Goal: Task Accomplishment & Management: Complete application form

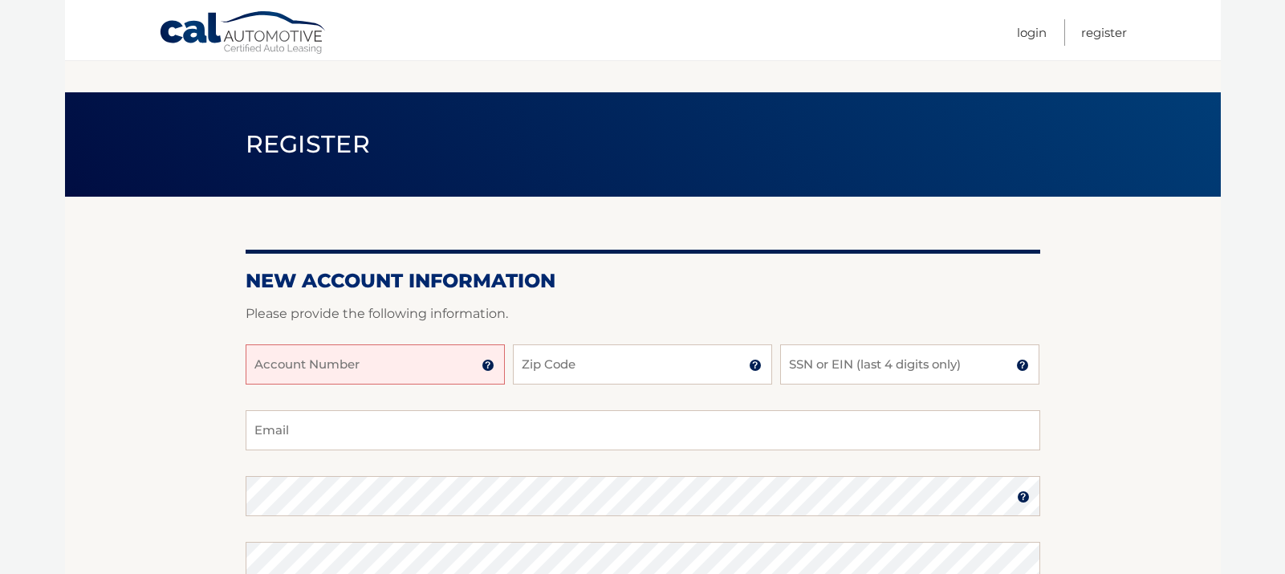
scroll to position [241, 0]
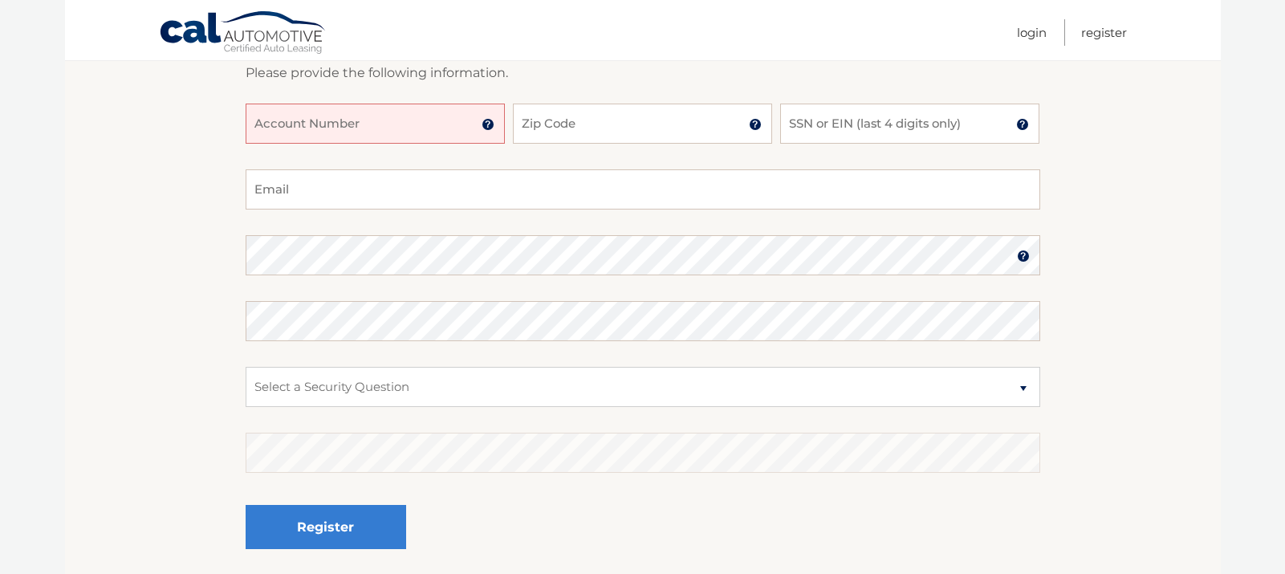
click at [465, 125] on input "Account Number" at bounding box center [375, 124] width 259 height 40
type input "44455901059"
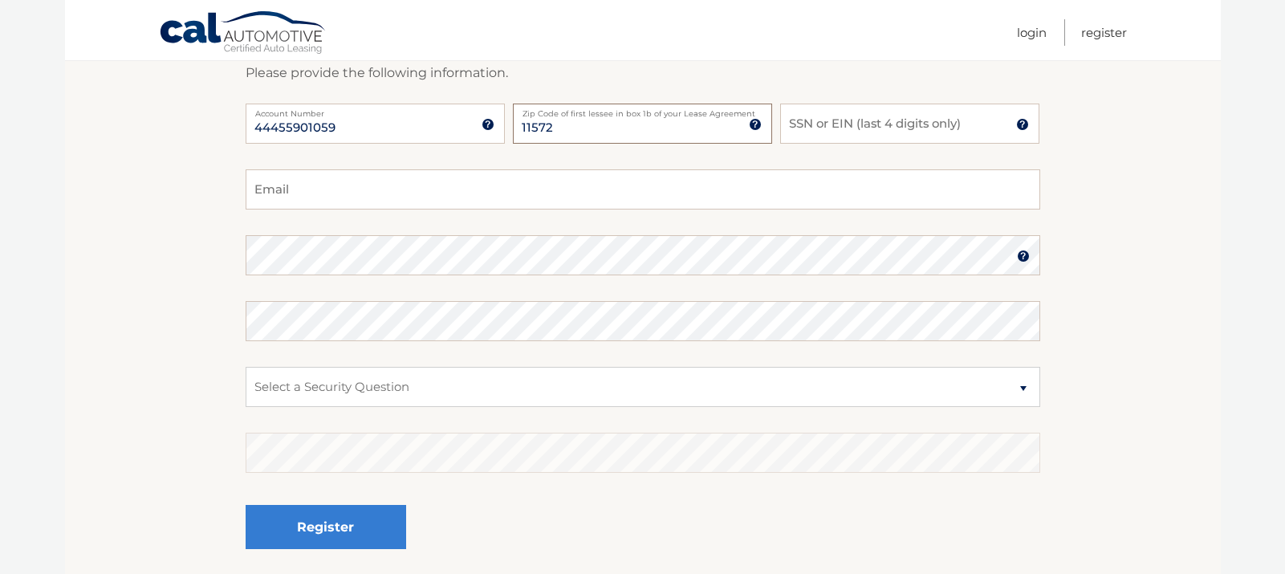
type input "11572"
type input "2176"
click at [426, 205] on input "Email" at bounding box center [643, 189] width 795 height 40
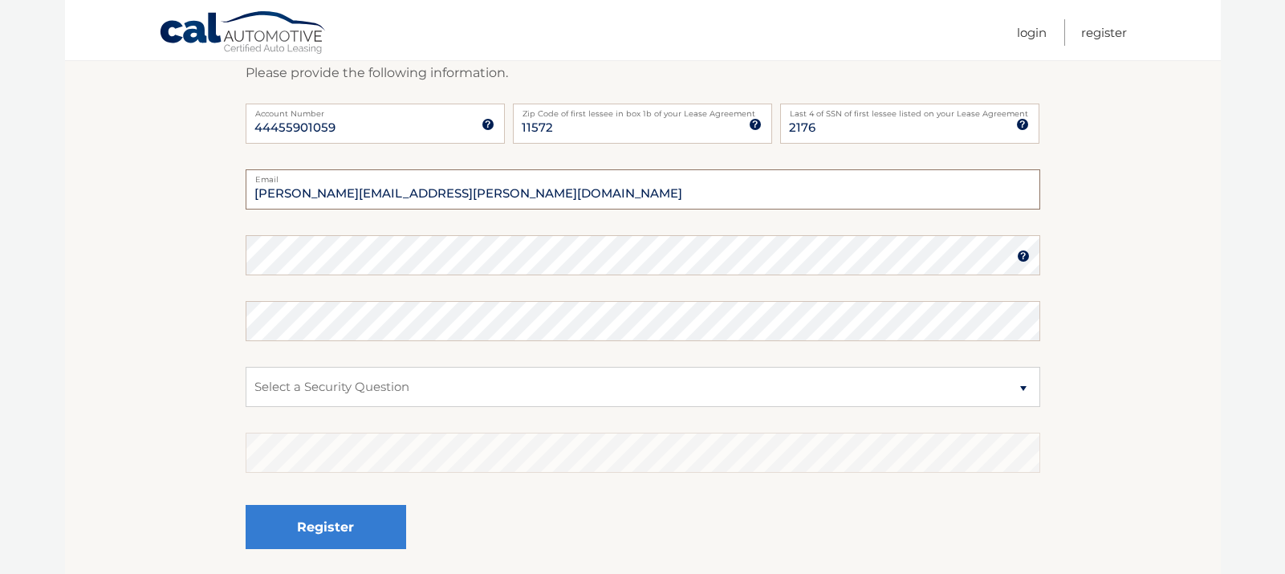
type input "yehuda.kessock@gmail.com"
click at [433, 382] on select "Select a Security Question What was the name of your elementary school? What is…" at bounding box center [643, 387] width 795 height 40
select select "2"
click at [246, 367] on select "Select a Security Question What was the name of your elementary school? What is…" at bounding box center [643, 387] width 795 height 40
click at [449, 398] on select "Select a Security Question What was the name of your elementary school? What is…" at bounding box center [643, 387] width 795 height 40
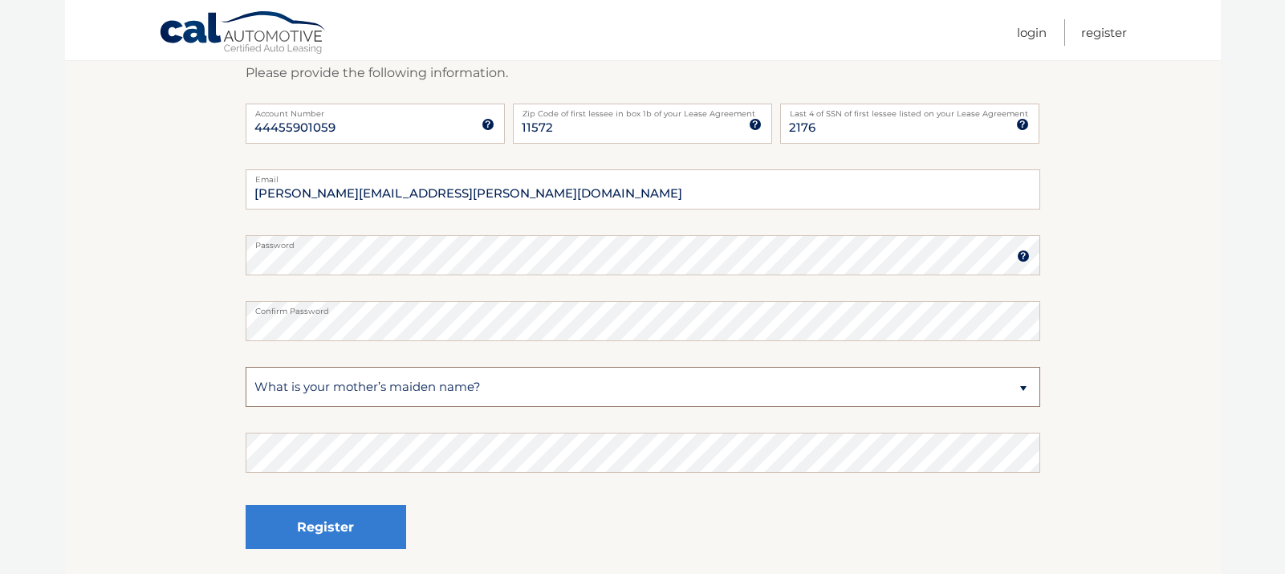
click at [246, 367] on select "Select a Security Question What was the name of your elementary school? What is…" at bounding box center [643, 387] width 795 height 40
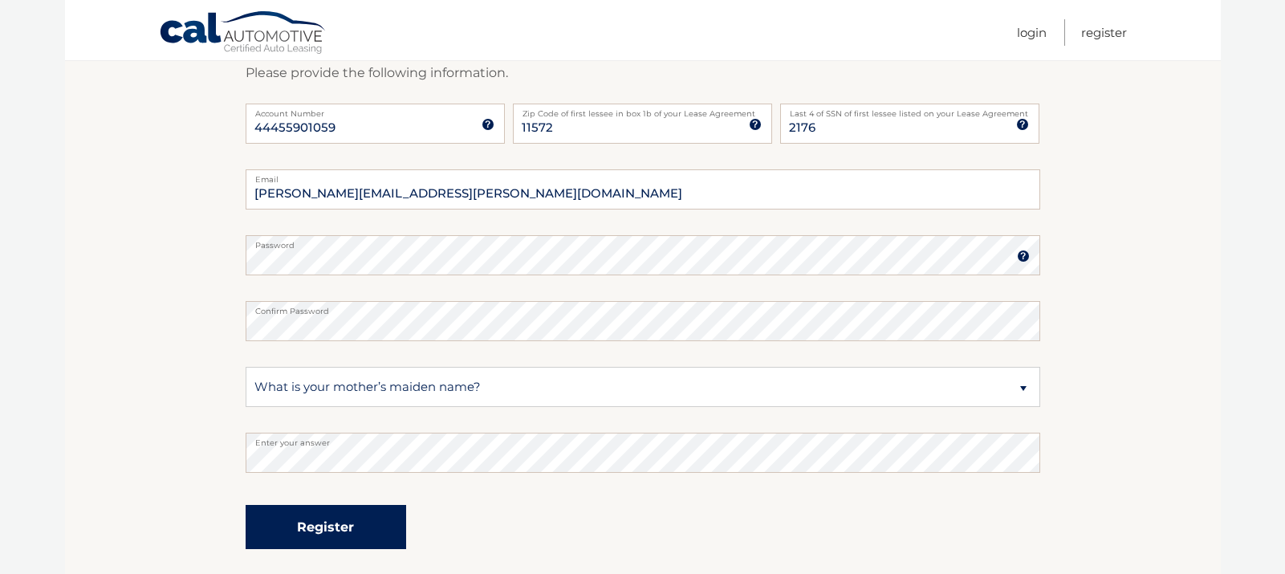
click at [364, 532] on button "Register" at bounding box center [326, 527] width 161 height 44
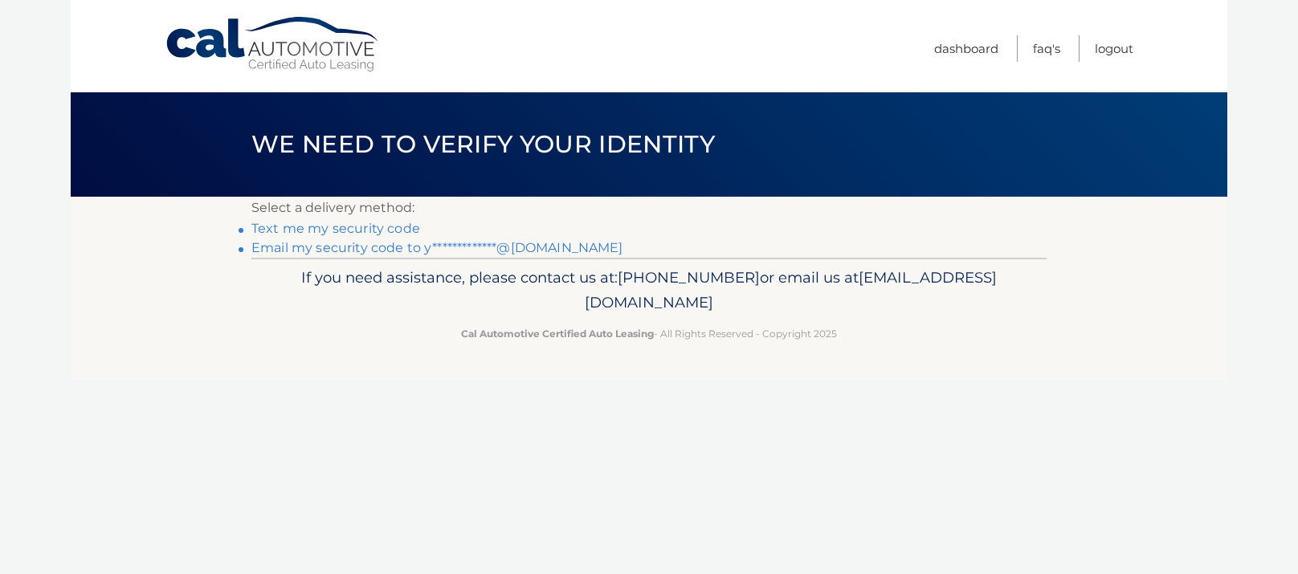
click at [364, 244] on link "**********" at bounding box center [437, 247] width 372 height 15
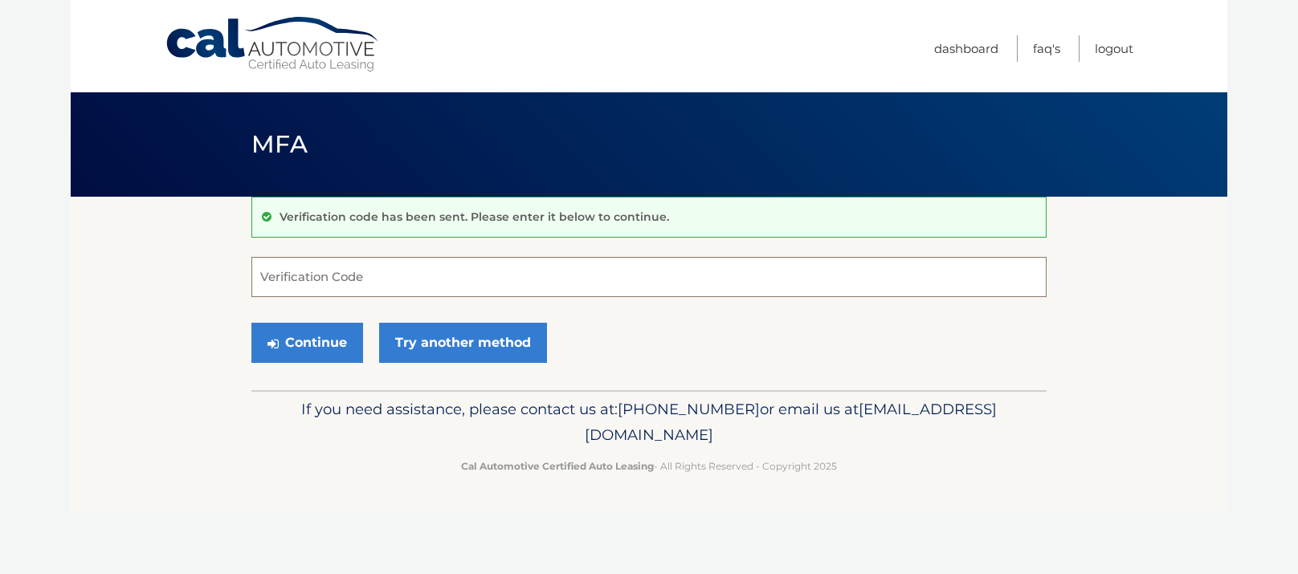
click at [437, 282] on input "Verification Code" at bounding box center [648, 277] width 795 height 40
type input "042705"
click at [328, 352] on button "Continue" at bounding box center [307, 343] width 112 height 40
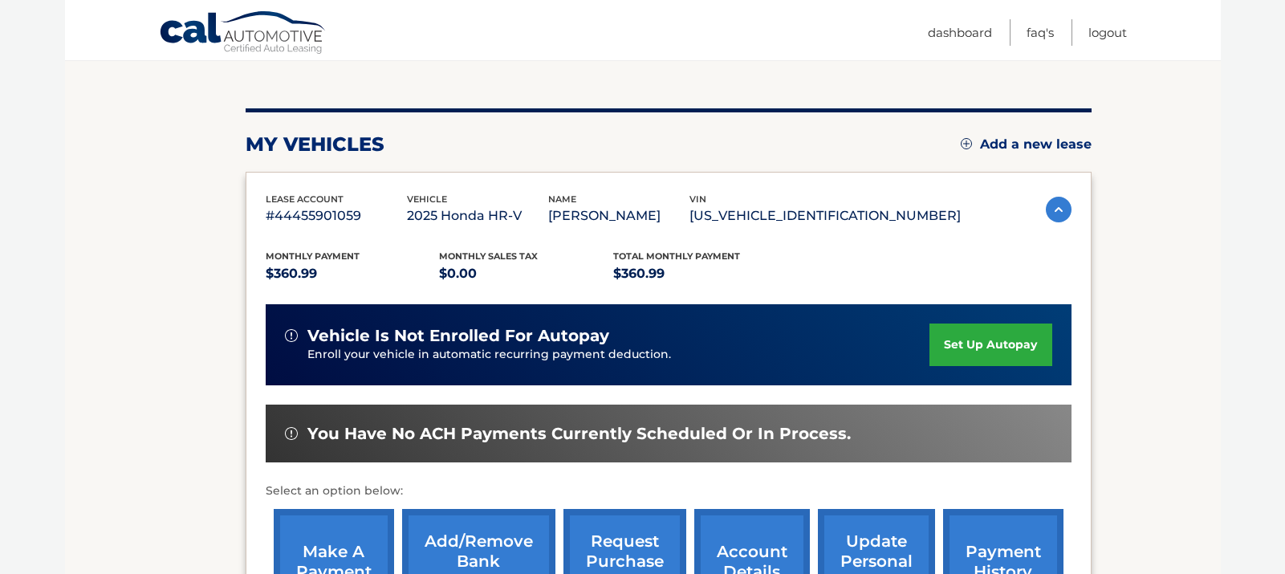
scroll to position [241, 0]
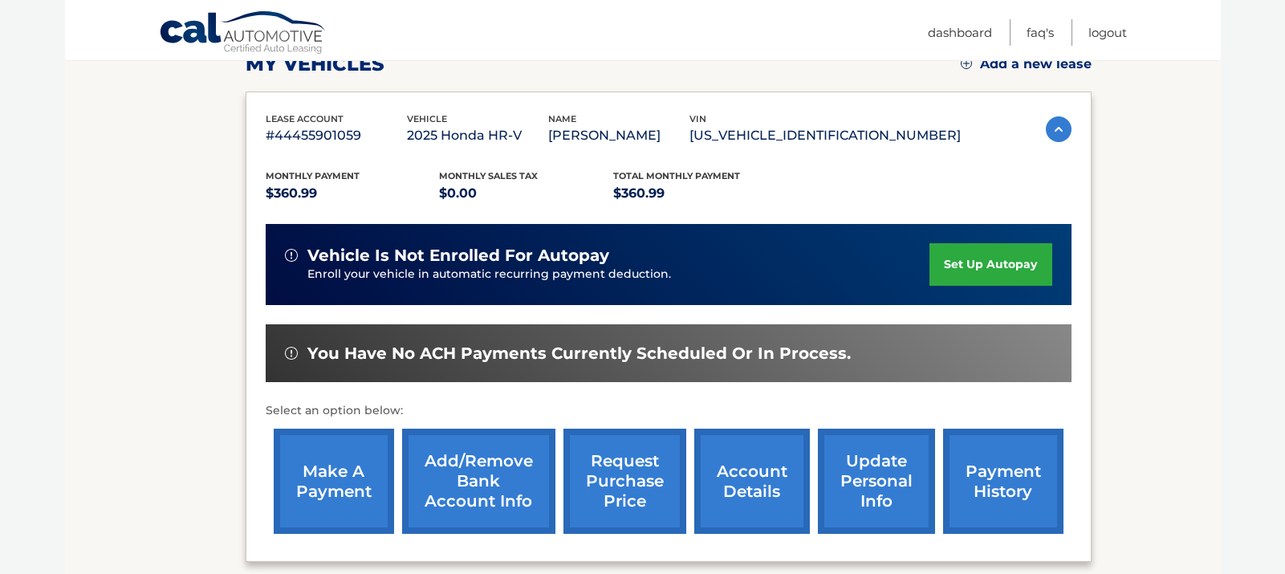
click at [982, 262] on link "set up autopay" at bounding box center [991, 264] width 122 height 43
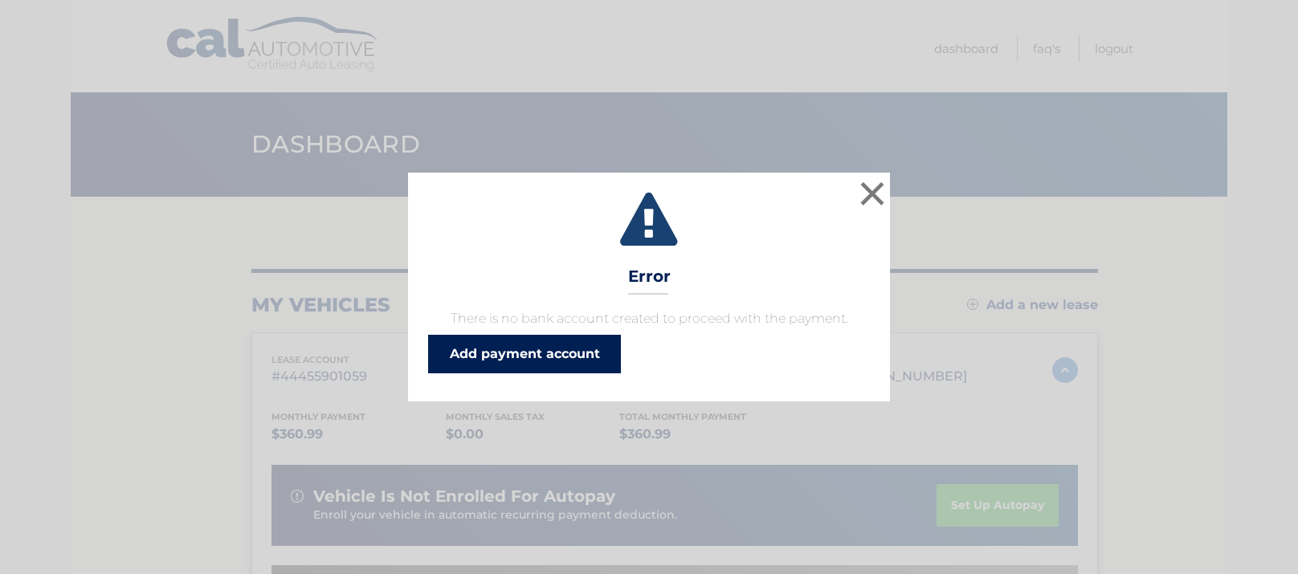
click at [579, 353] on link "Add payment account" at bounding box center [524, 354] width 193 height 39
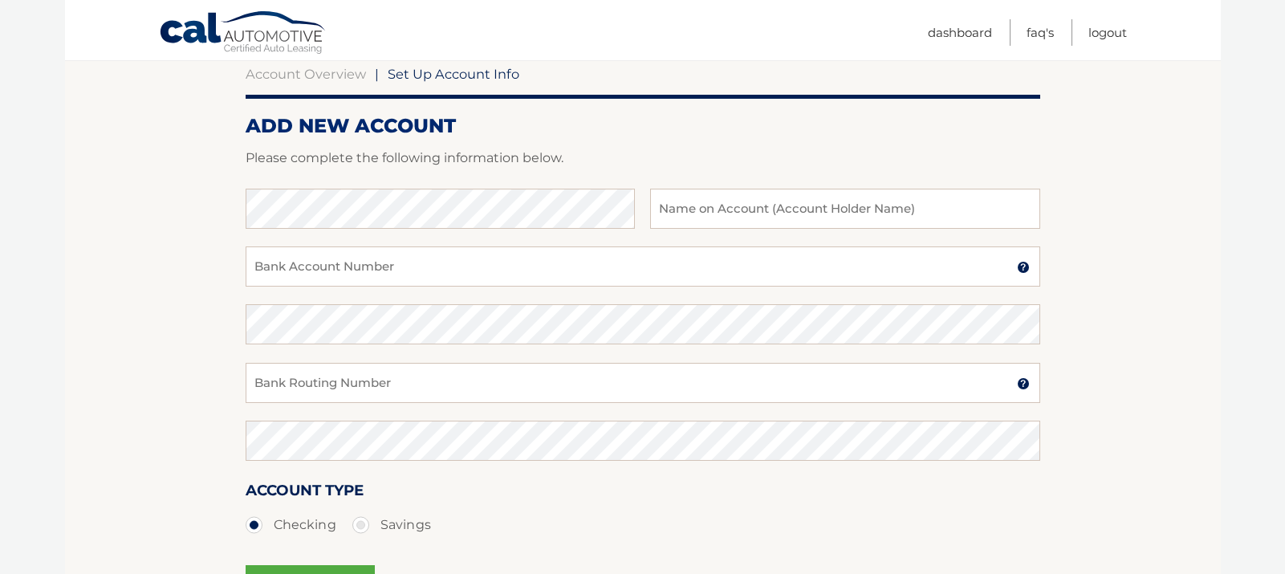
scroll to position [161, 0]
type input "Shira Kessock"
click at [548, 270] on input "Bank Account Number" at bounding box center [643, 266] width 795 height 40
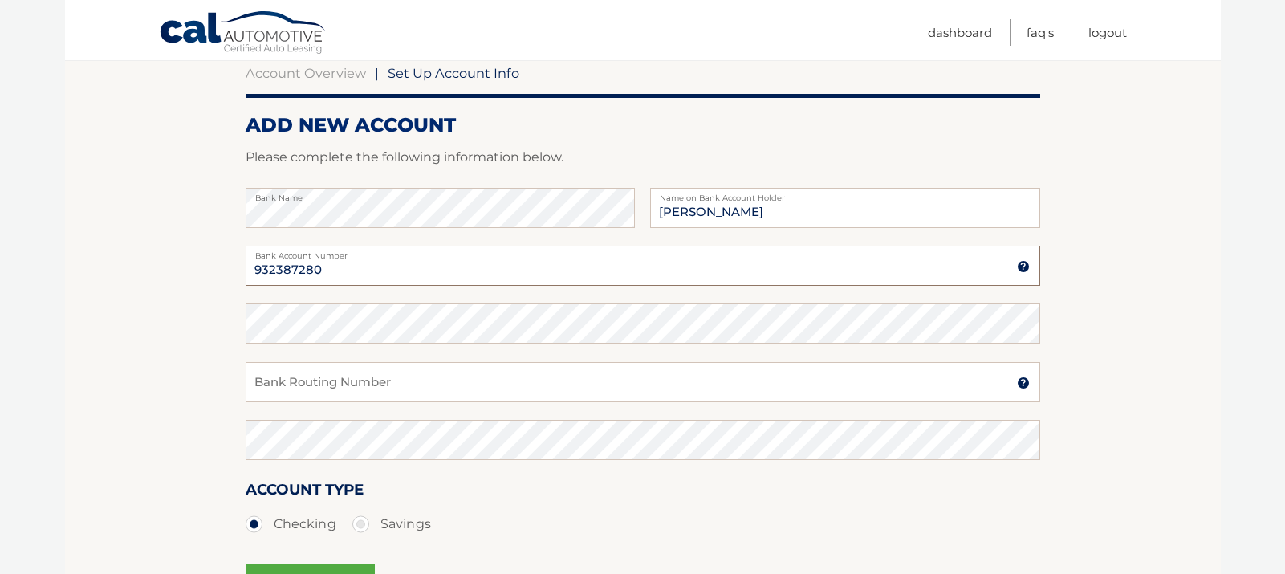
type input "932387280"
drag, startPoint x: 373, startPoint y: 282, endPoint x: 183, endPoint y: 263, distance: 191.2
click at [183, 263] on section "Account Overview | Set Up Account Info ADD NEW ACCOUNT Please complete the foll…" at bounding box center [643, 342] width 1156 height 613
click at [349, 394] on input "Bank Routing Number" at bounding box center [643, 382] width 795 height 40
drag, startPoint x: 407, startPoint y: 392, endPoint x: 170, endPoint y: 387, distance: 236.9
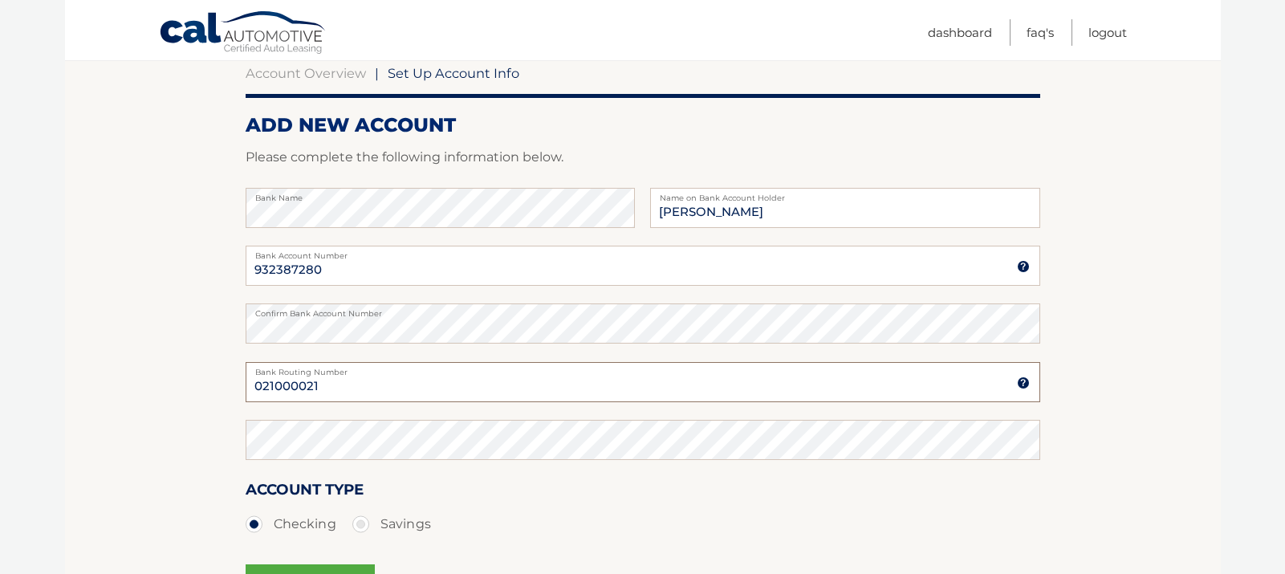
click at [170, 387] on section "Account Overview | Set Up Account Info ADD NEW ACCOUNT Please complete the foll…" at bounding box center [643, 342] width 1156 height 613
type input "021000021"
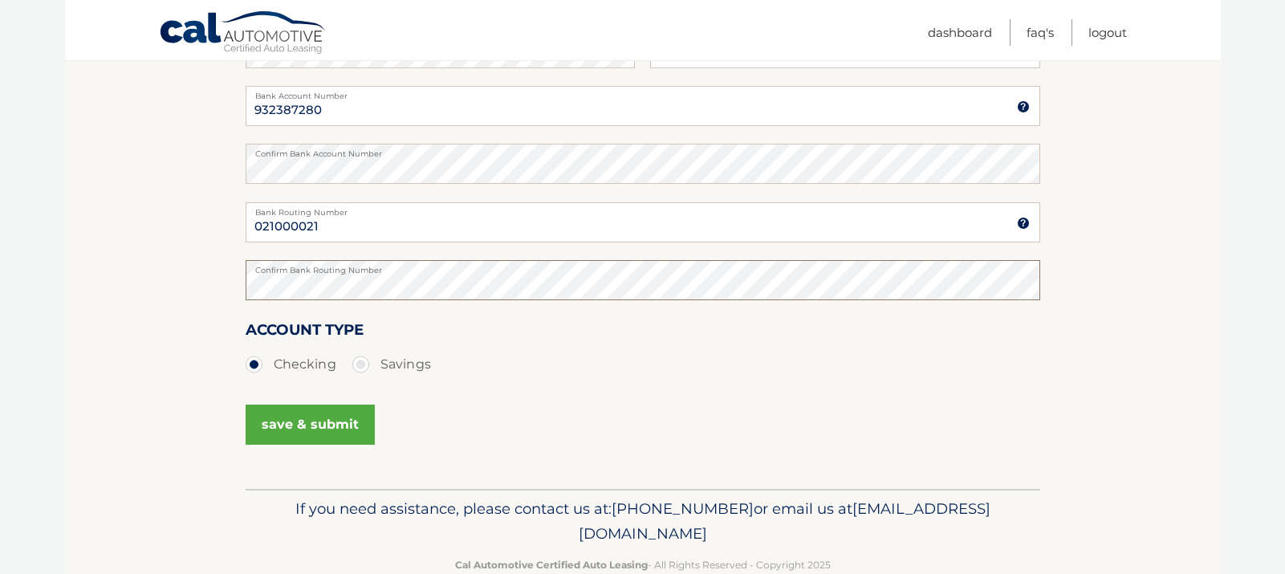
scroll to position [321, 0]
click at [350, 430] on button "save & submit" at bounding box center [310, 424] width 129 height 40
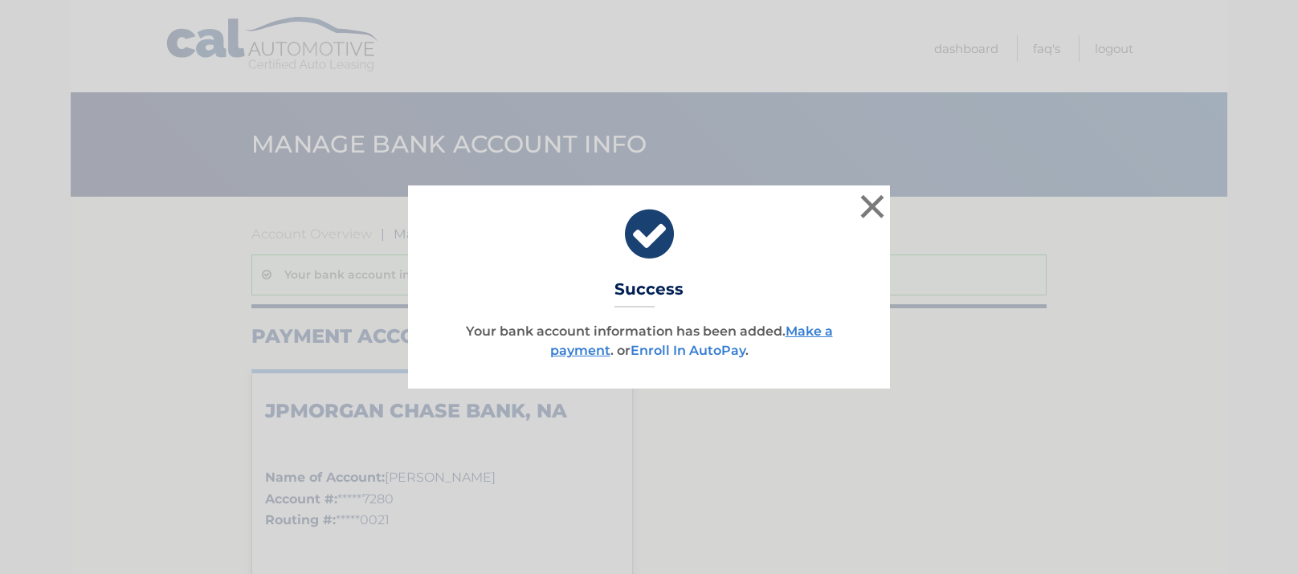
click at [655, 351] on link "Enroll In AutoPay" at bounding box center [687, 350] width 115 height 15
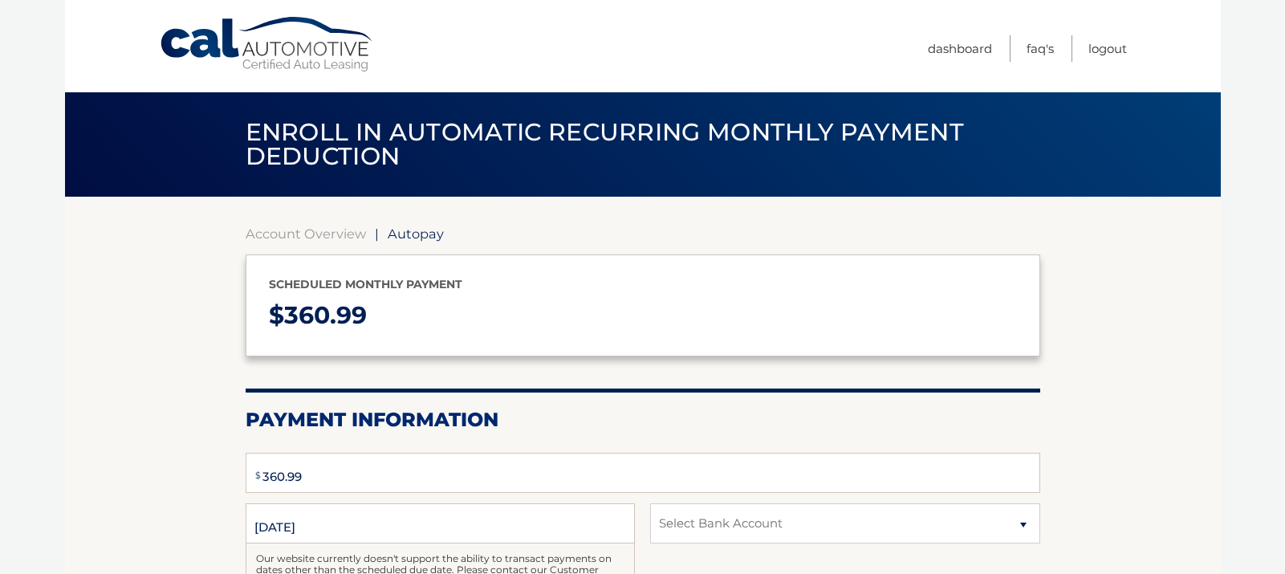
select select "Y2MxZWJmNGItOGVkMi00NDI3LTk5OTQtMGEwNjQwNTYxYWMy"
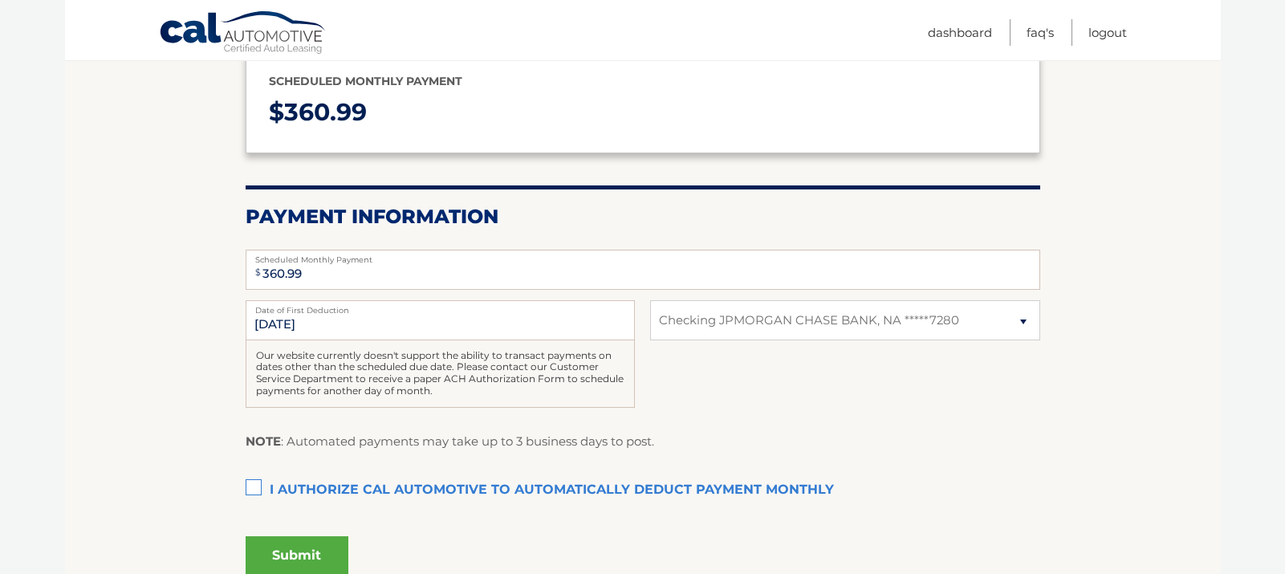
scroll to position [241, 0]
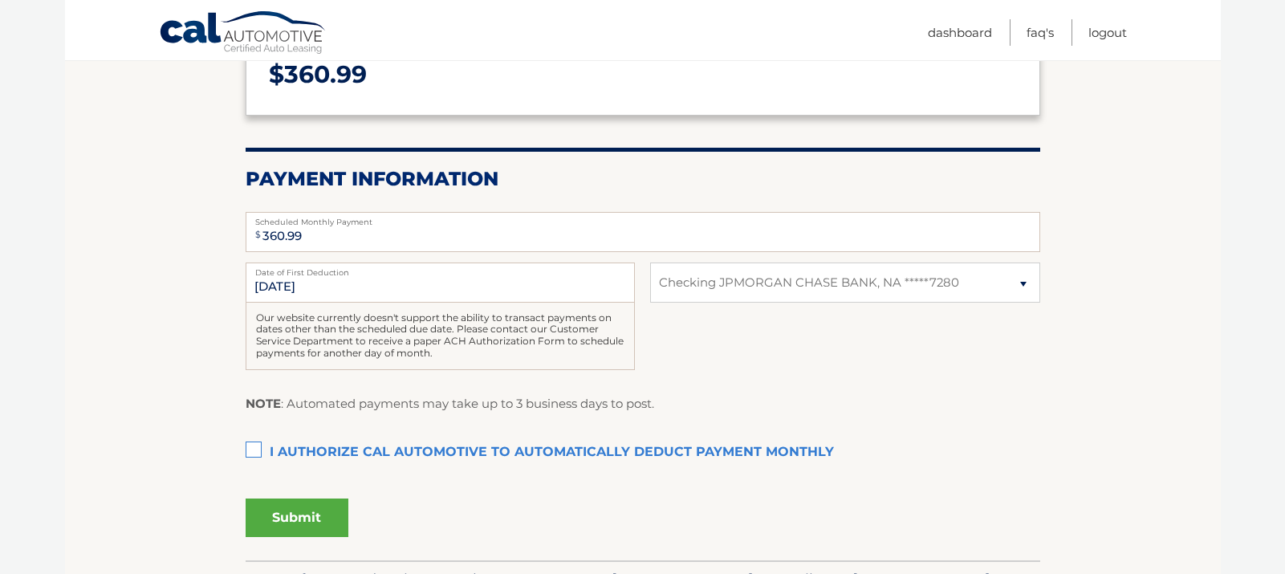
click at [259, 450] on label "I authorize cal automotive to automatically deduct payment monthly This checkbo…" at bounding box center [643, 453] width 795 height 32
click at [0, 0] on input "I authorize cal automotive to automatically deduct payment monthly This checkbo…" at bounding box center [0, 0] width 0 height 0
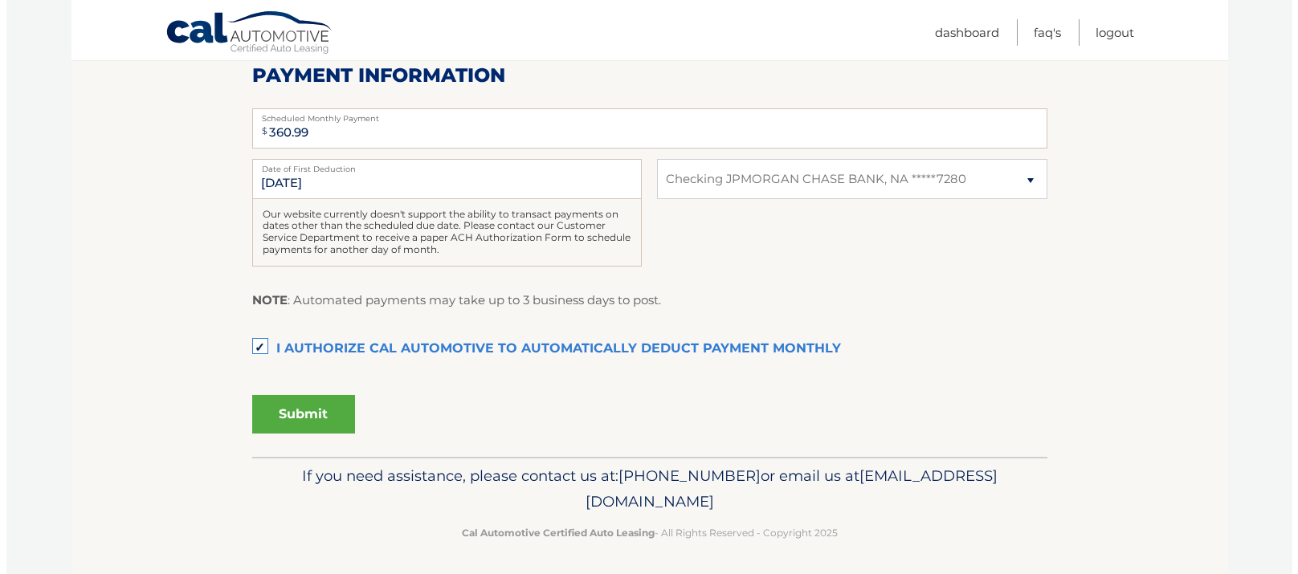
scroll to position [348, 0]
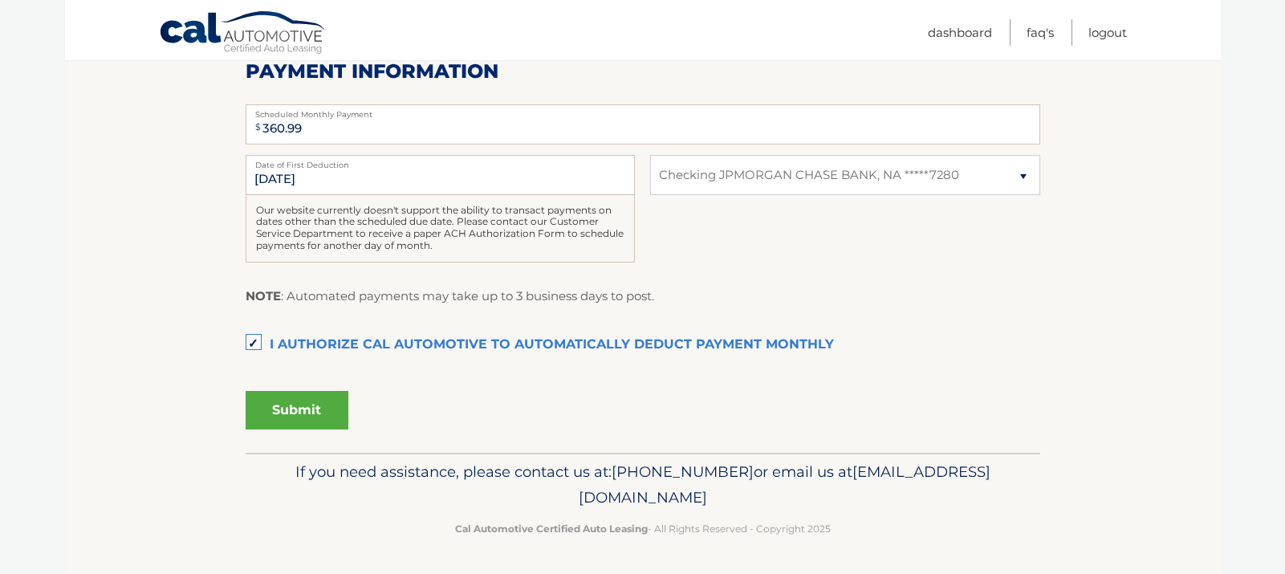
click at [323, 419] on button "Submit" at bounding box center [297, 410] width 103 height 39
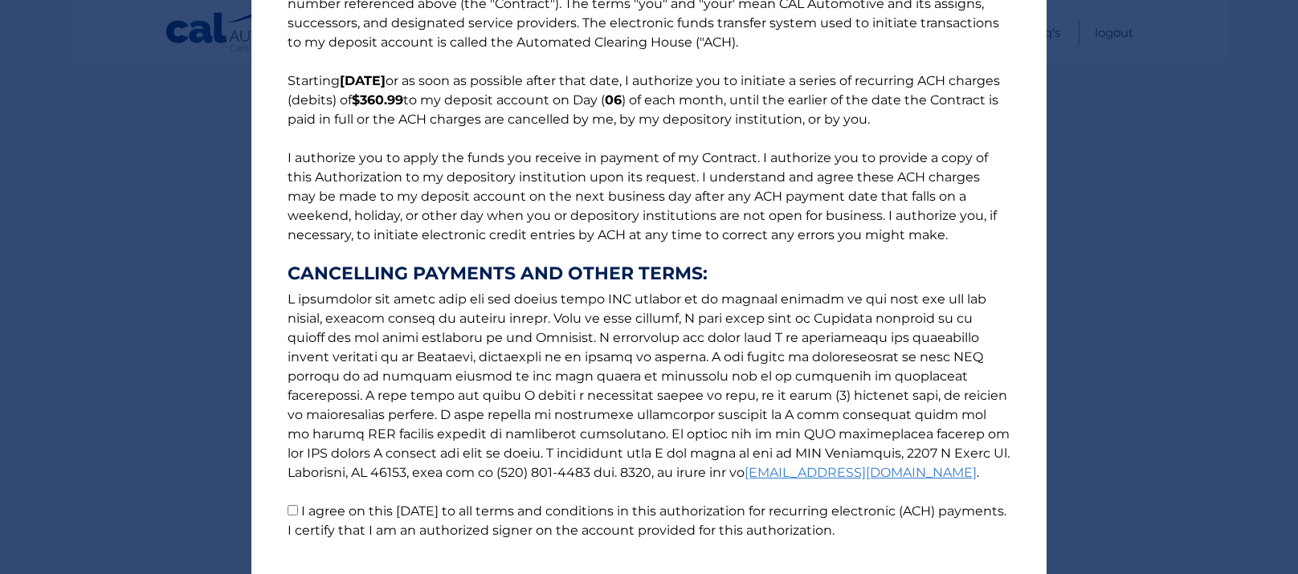
scroll to position [185, 0]
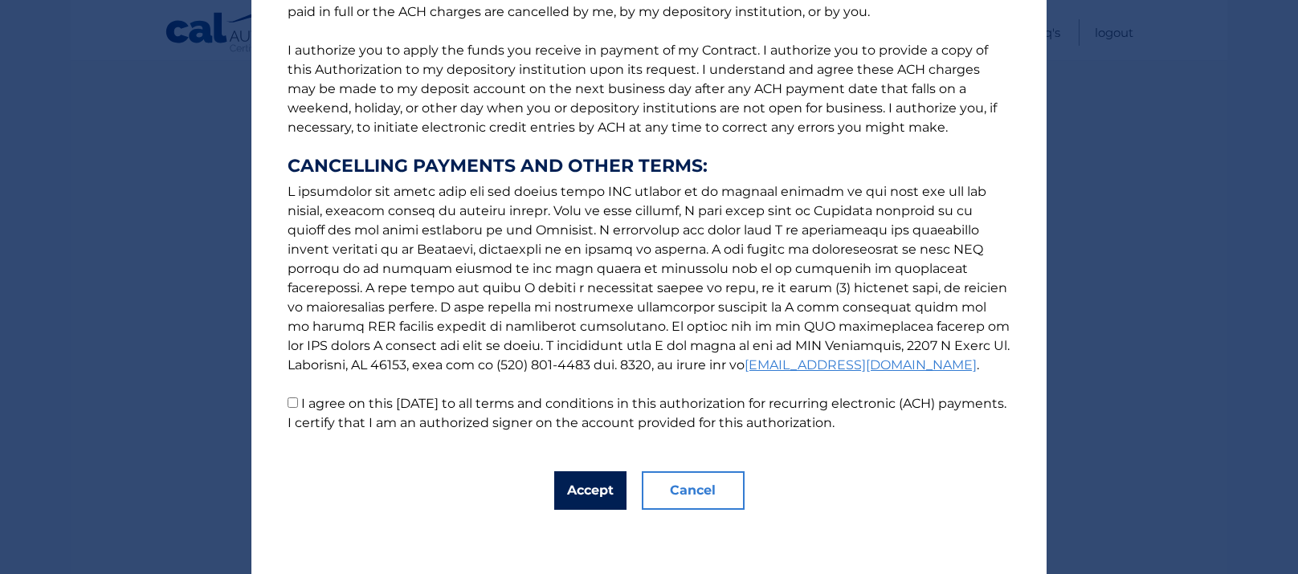
click at [572, 490] on button "Accept" at bounding box center [590, 490] width 72 height 39
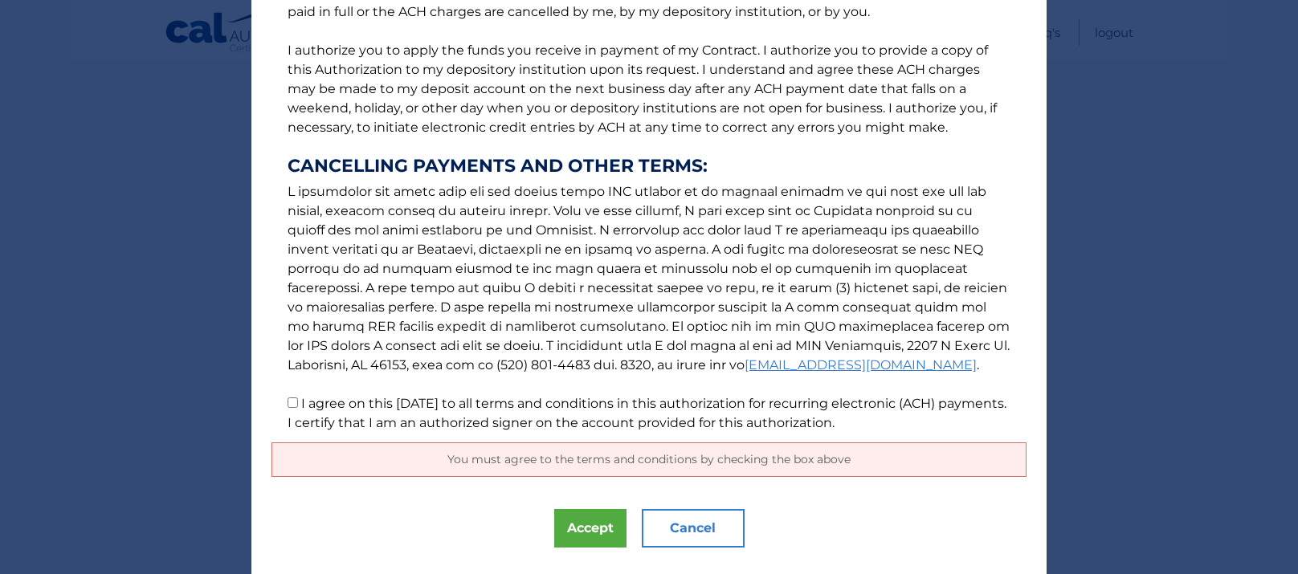
click at [287, 403] on input "I agree on this 08/26/2025 to all terms and conditions in this authorization fo…" at bounding box center [292, 402] width 10 height 10
checkbox input "true"
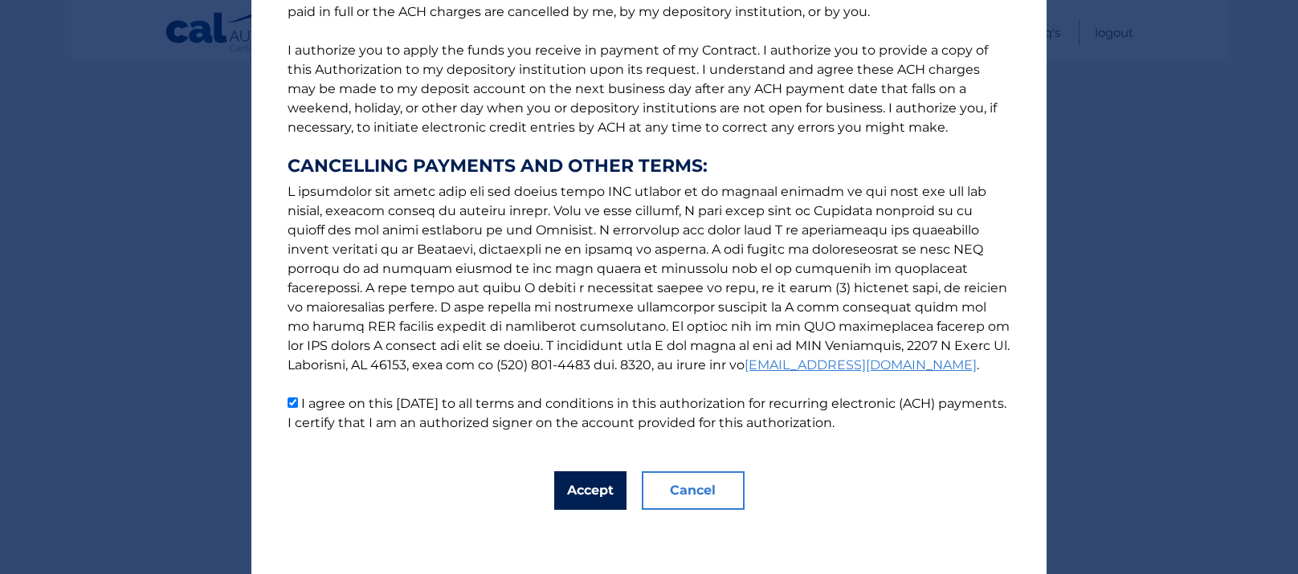
click at [568, 494] on button "Accept" at bounding box center [590, 490] width 72 height 39
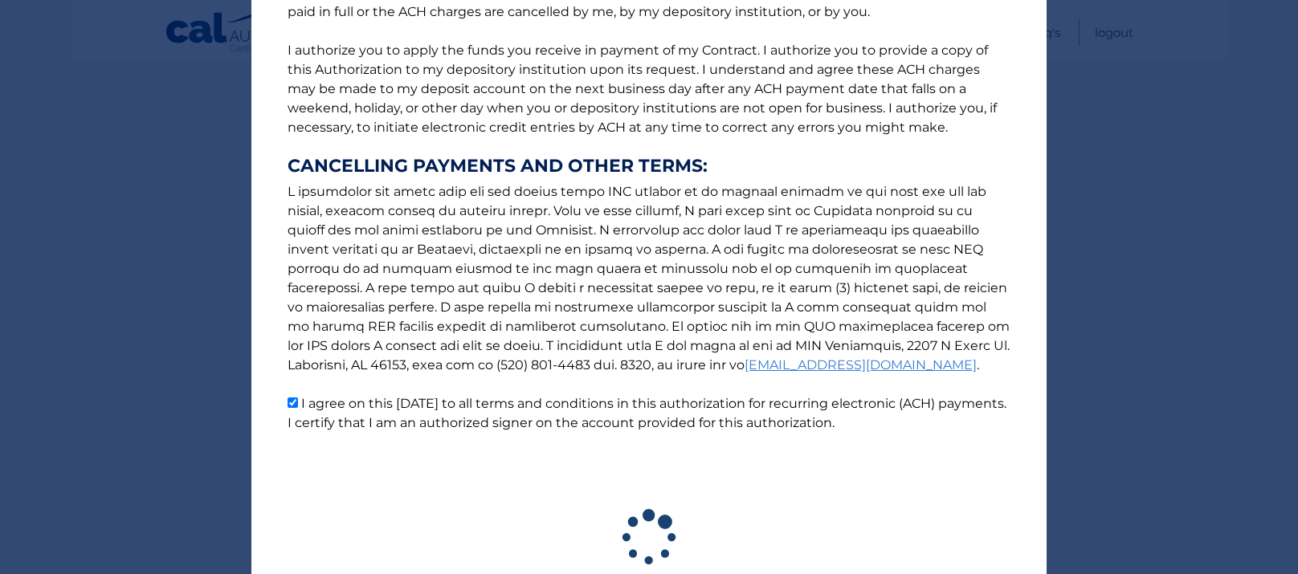
scroll to position [304, 0]
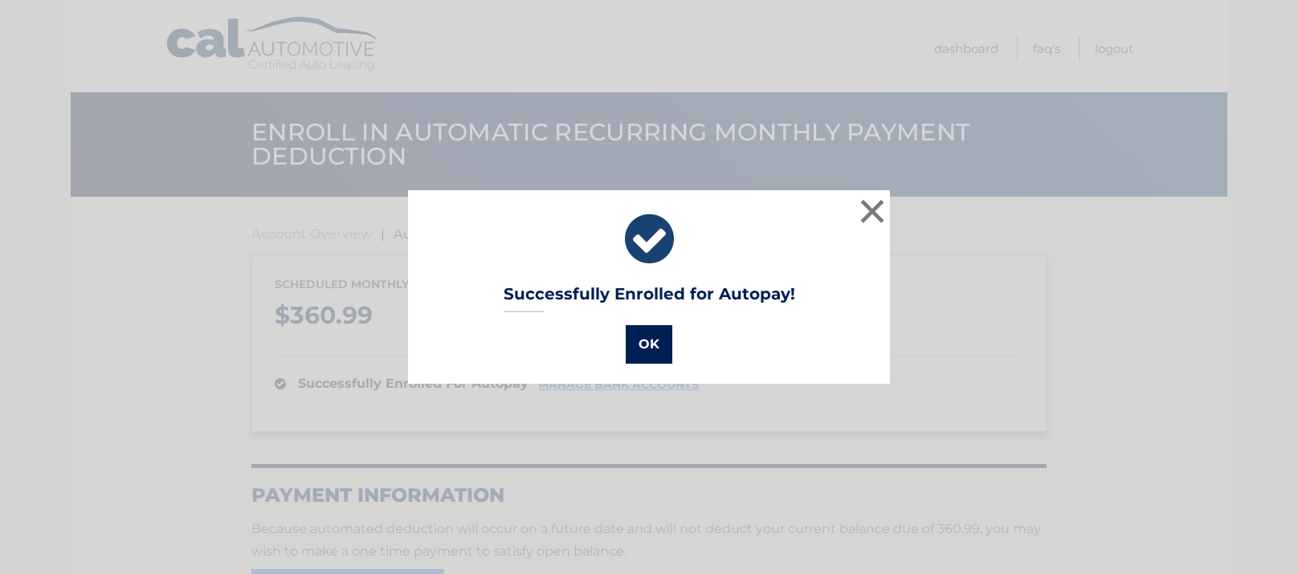
click at [654, 342] on button "OK" at bounding box center [648, 344] width 47 height 39
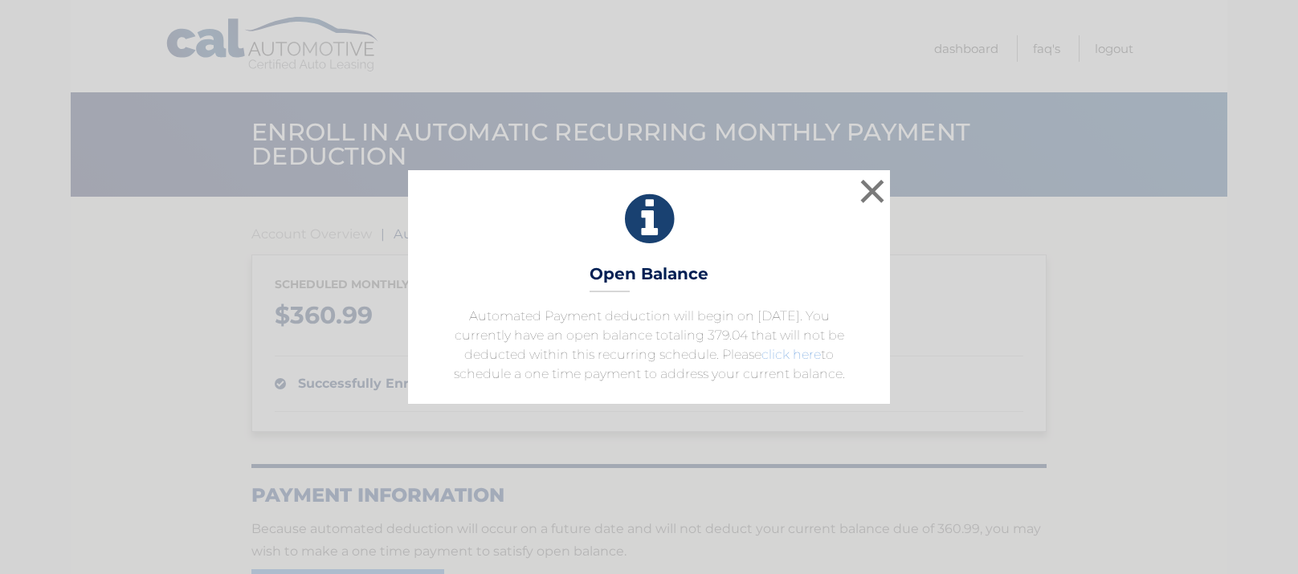
click at [773, 358] on link "click here" at bounding box center [790, 354] width 59 height 15
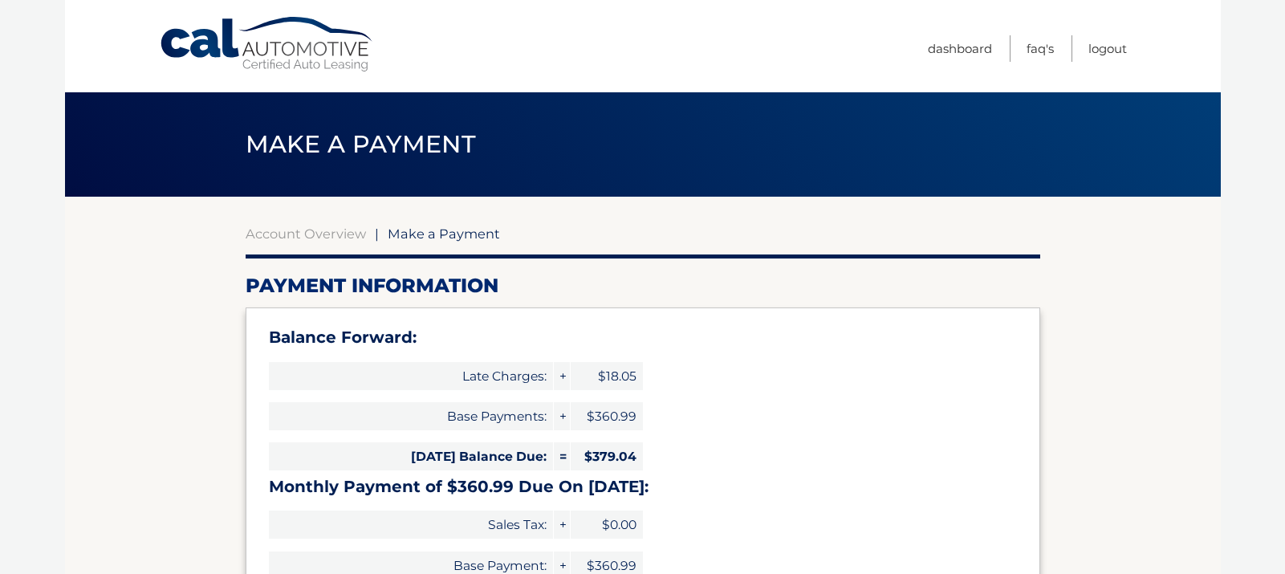
select select "Y2MxZWJmNGItOGVkMi00NDI3LTk5OTQtMGEwNjQwNTYxYWMy"
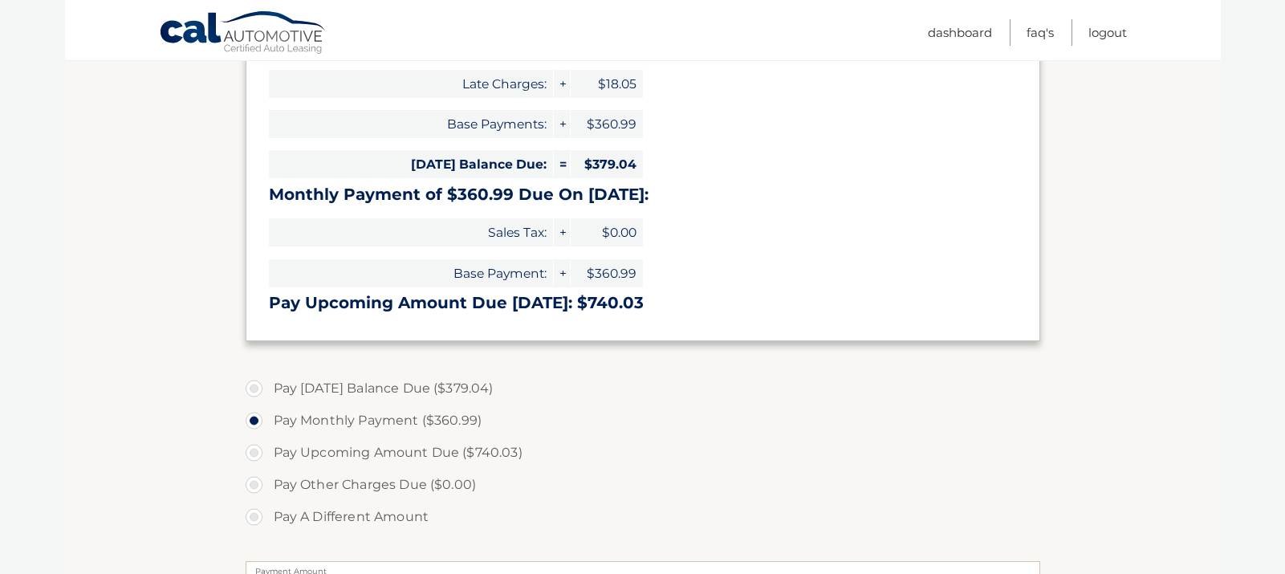
scroll to position [321, 0]
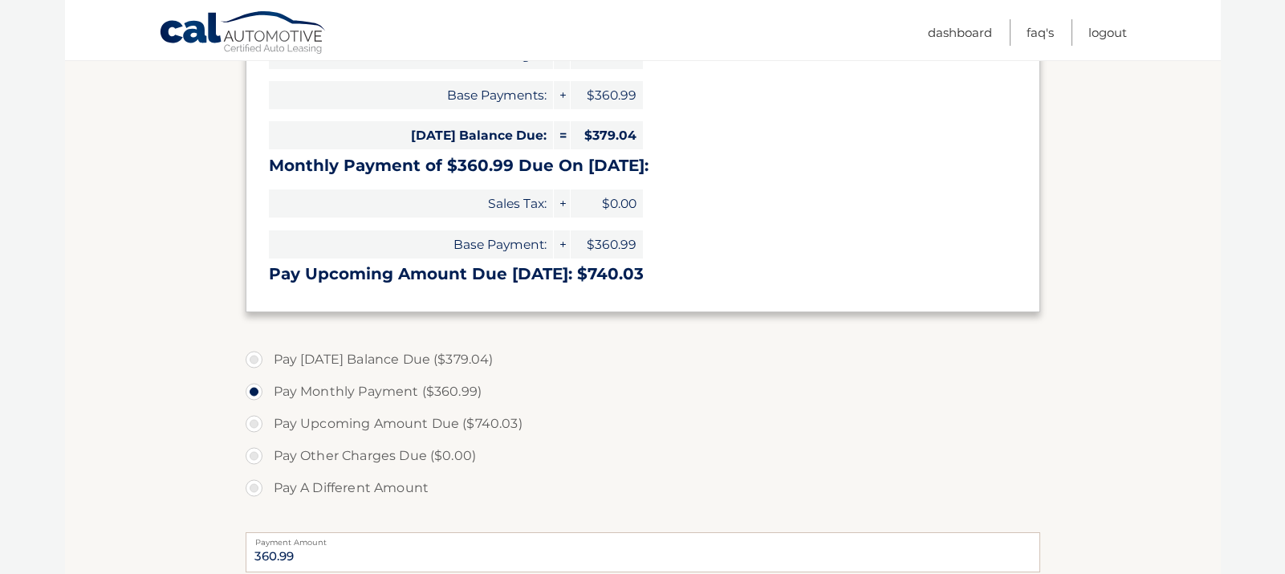
click at [474, 357] on label "Pay [DATE] Balance Due ($379.04)" at bounding box center [643, 360] width 795 height 32
click at [268, 357] on input "Pay [DATE] Balance Due ($379.04)" at bounding box center [260, 357] width 16 height 26
radio input "true"
type input "379.04"
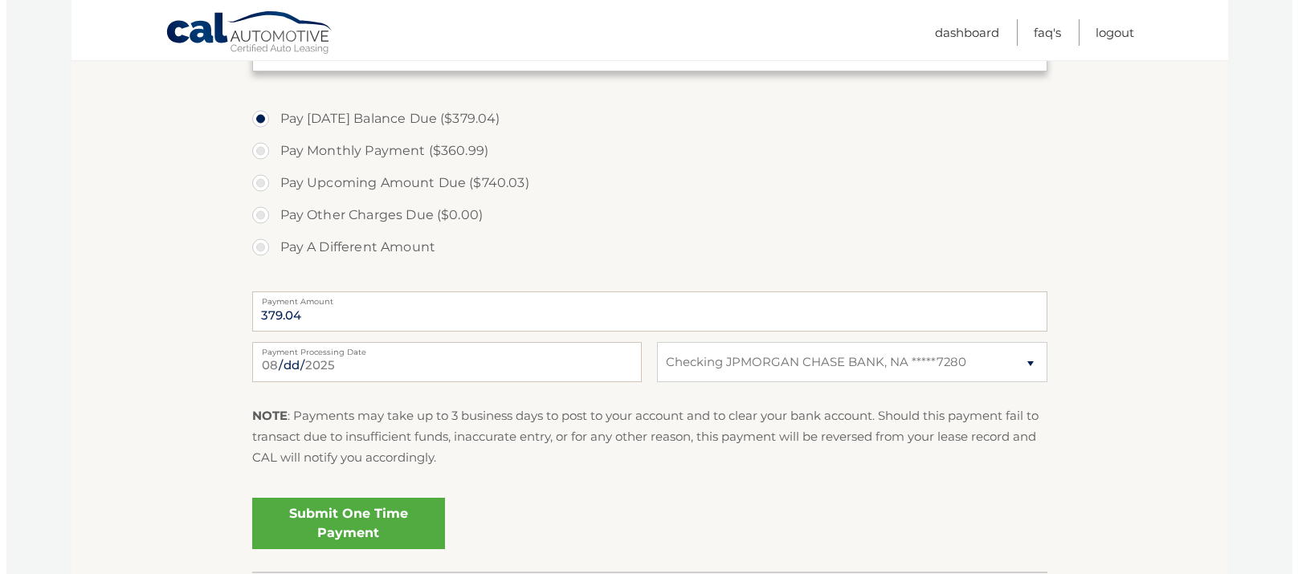
scroll to position [642, 0]
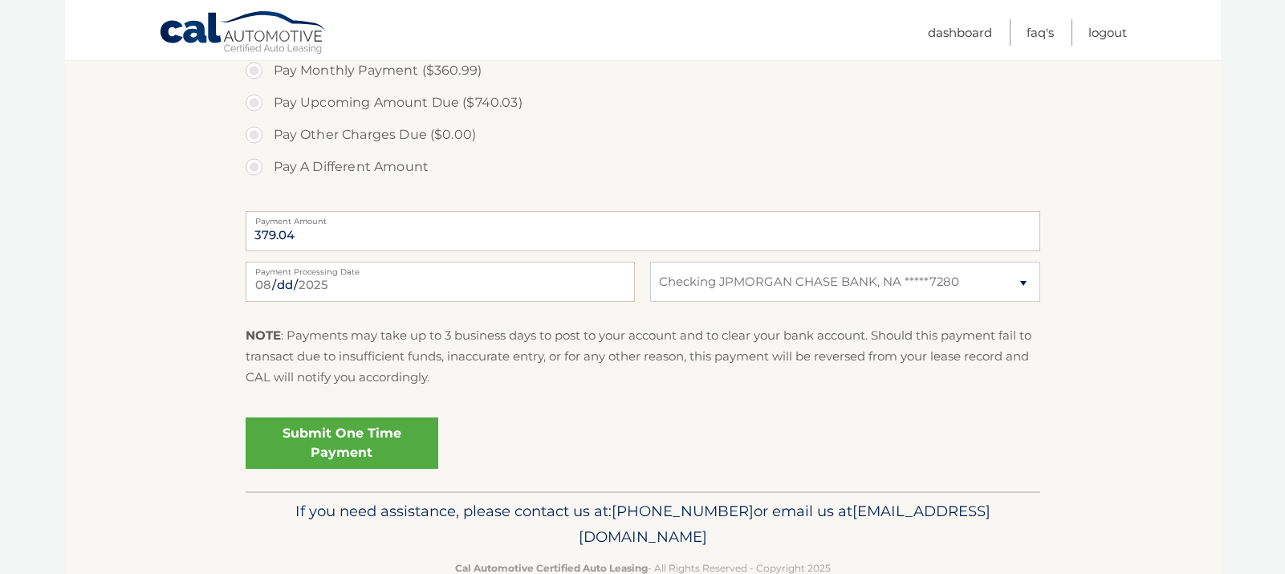
click at [402, 451] on link "Submit One Time Payment" at bounding box center [342, 443] width 193 height 51
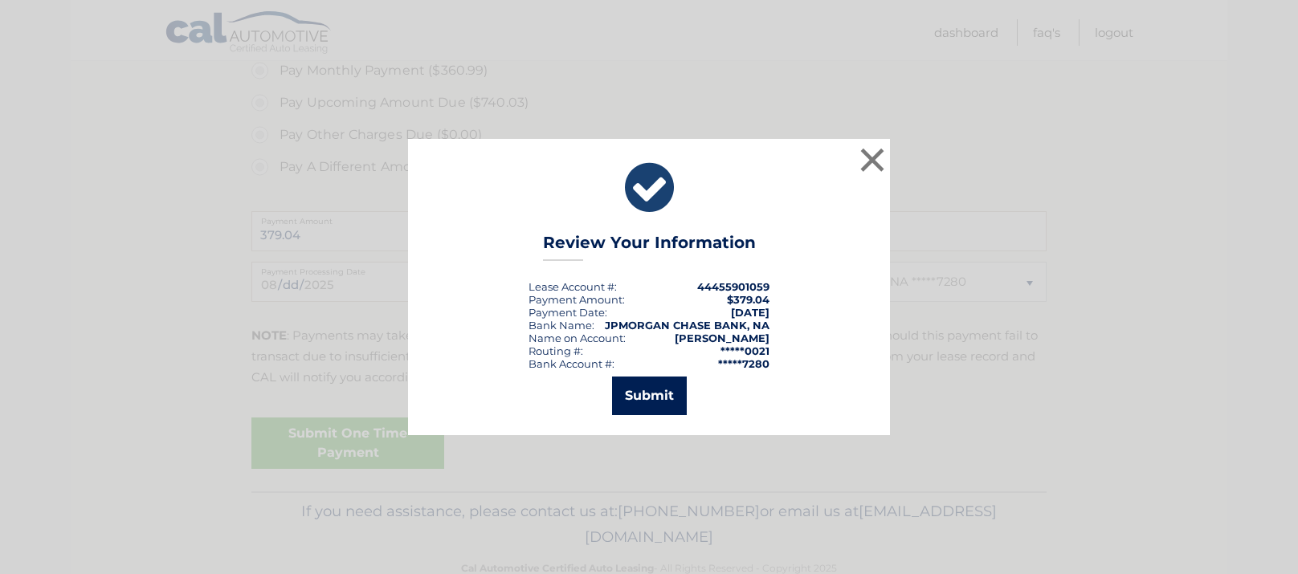
click at [667, 399] on button "Submit" at bounding box center [649, 396] width 75 height 39
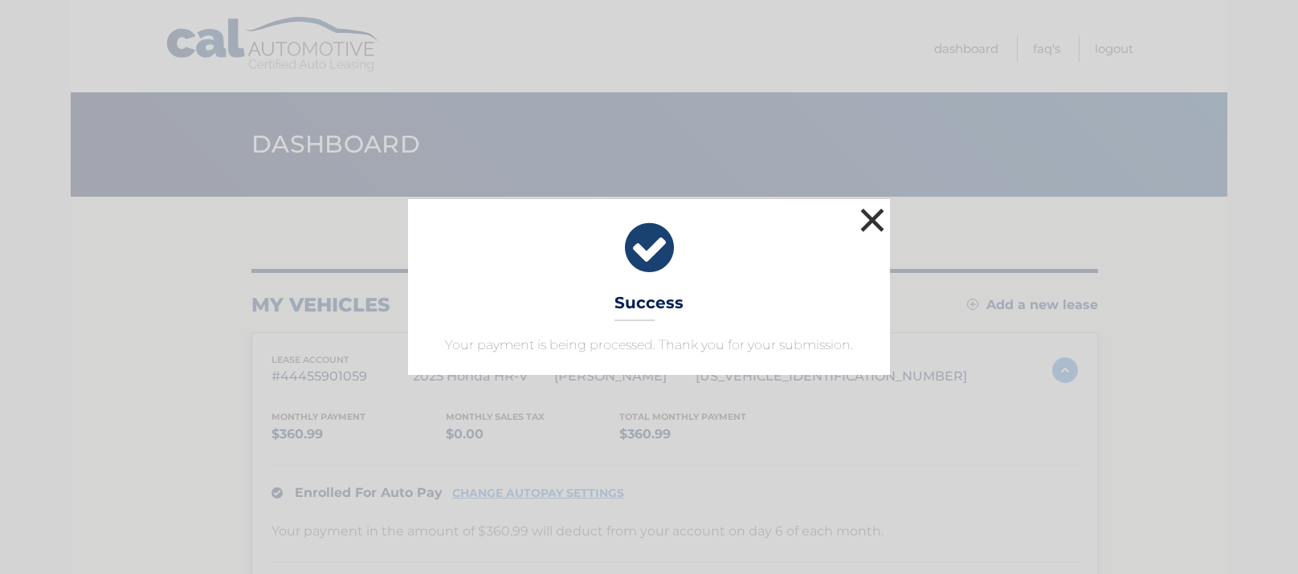
click at [868, 219] on button "×" at bounding box center [872, 220] width 32 height 32
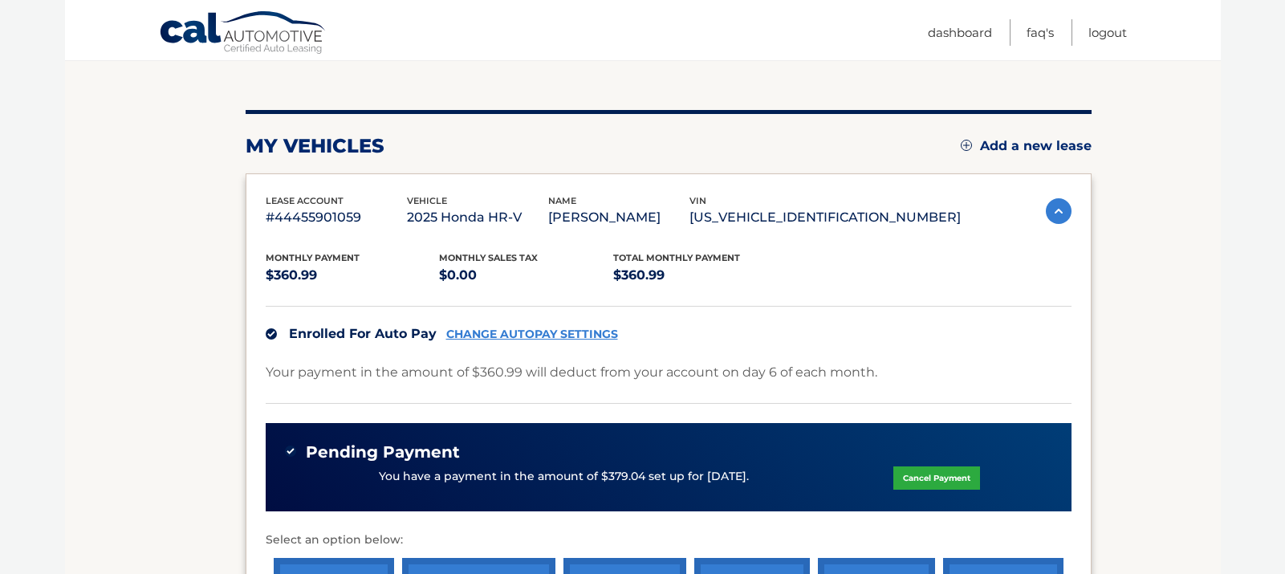
scroll to position [161, 0]
